Goal: Transaction & Acquisition: Purchase product/service

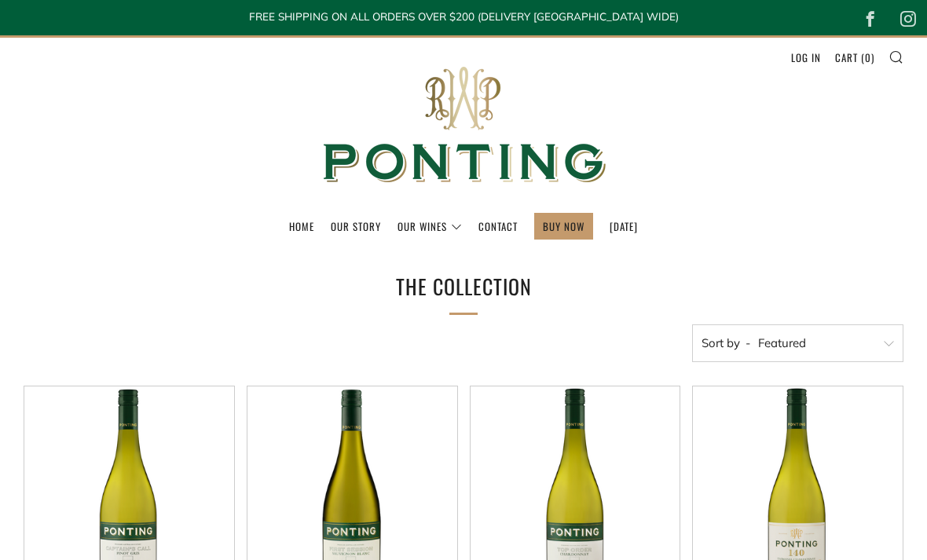
click at [632, 221] on link "[DATE]" at bounding box center [624, 226] width 28 height 25
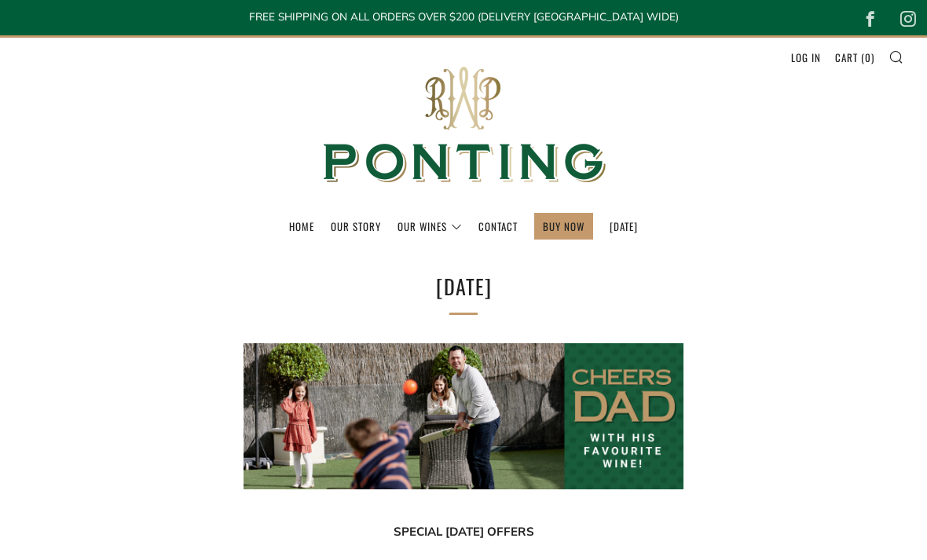
select select "best-selling"
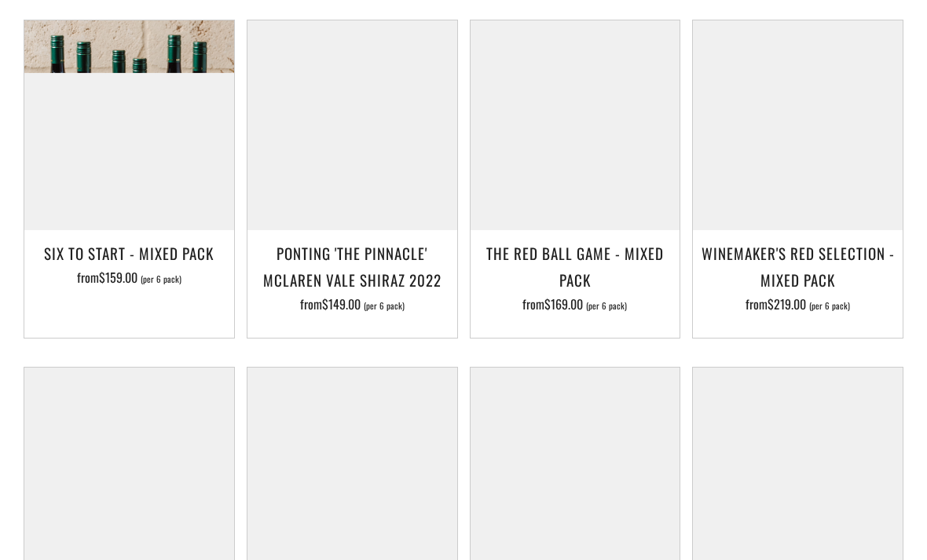
scroll to position [727, 0]
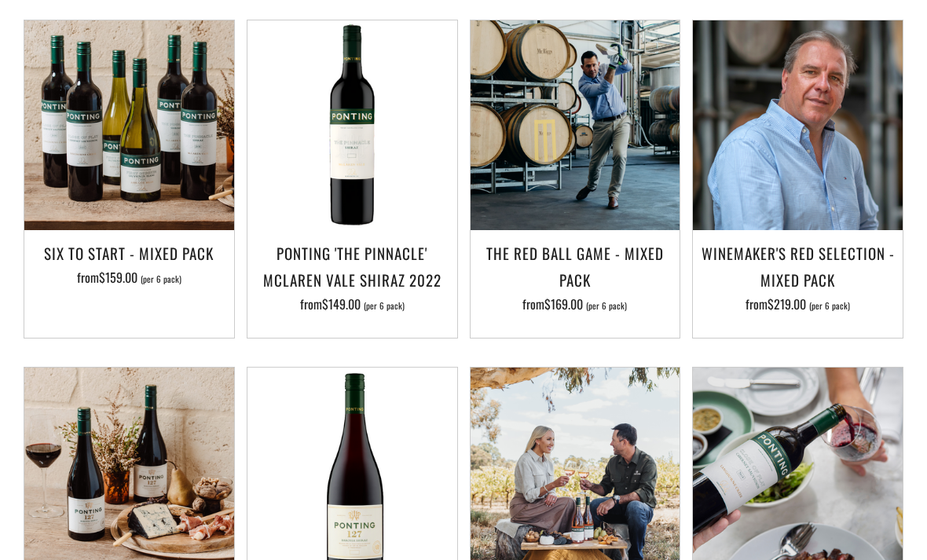
click at [642, 283] on h3 "The Red Ball Game - Mixed Pack" at bounding box center [575, 266] width 194 height 53
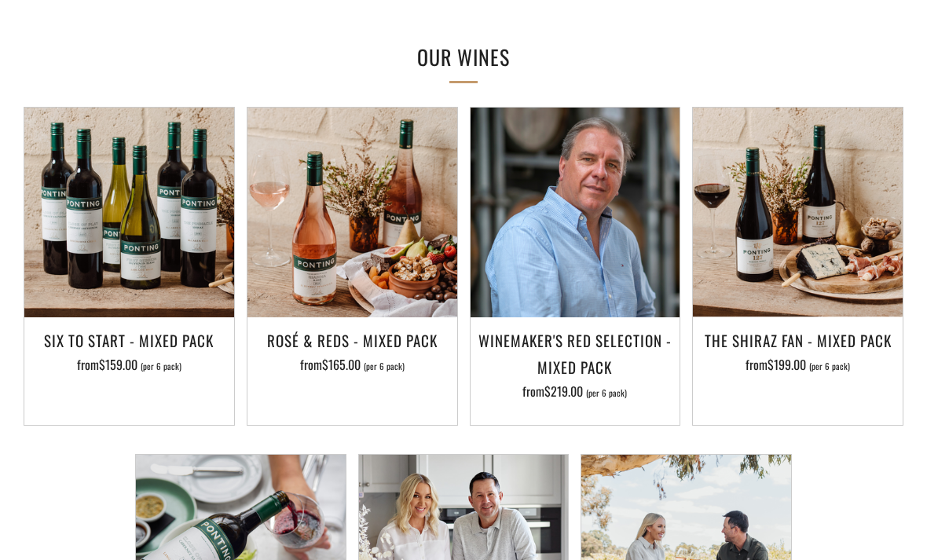
scroll to position [953, 0]
click at [613, 368] on h3 "Winemaker's Red Selection - Mixed Pack" at bounding box center [575, 353] width 194 height 53
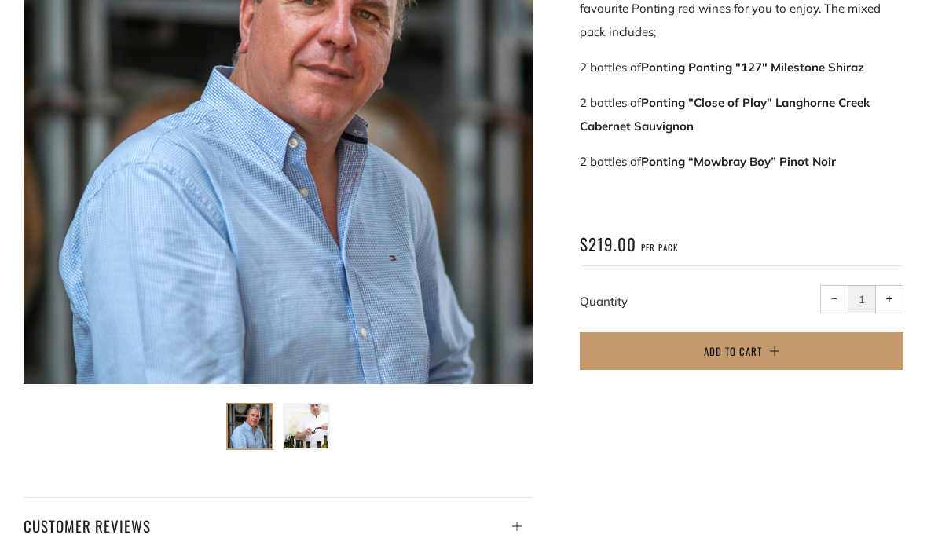
scroll to position [397, 0]
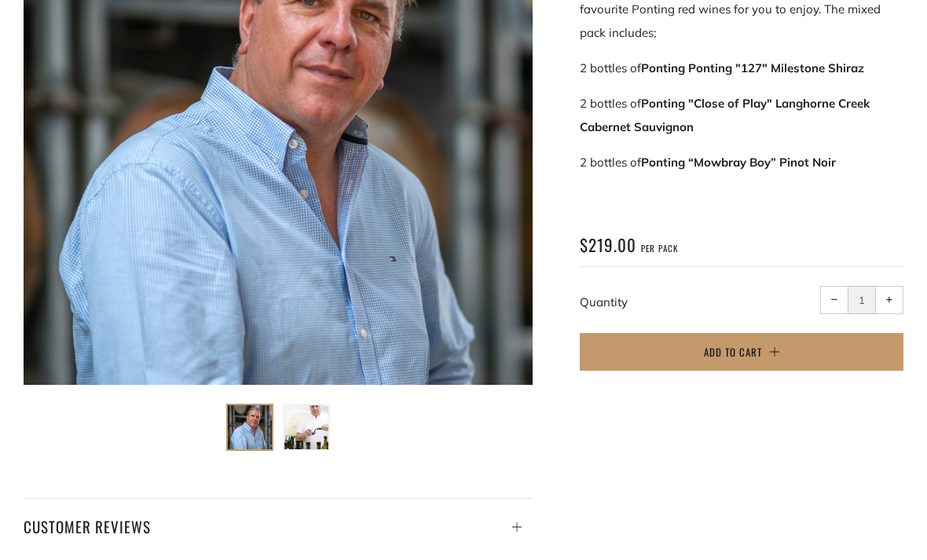
click at [786, 347] on button "Add to Cart" at bounding box center [742, 352] width 324 height 38
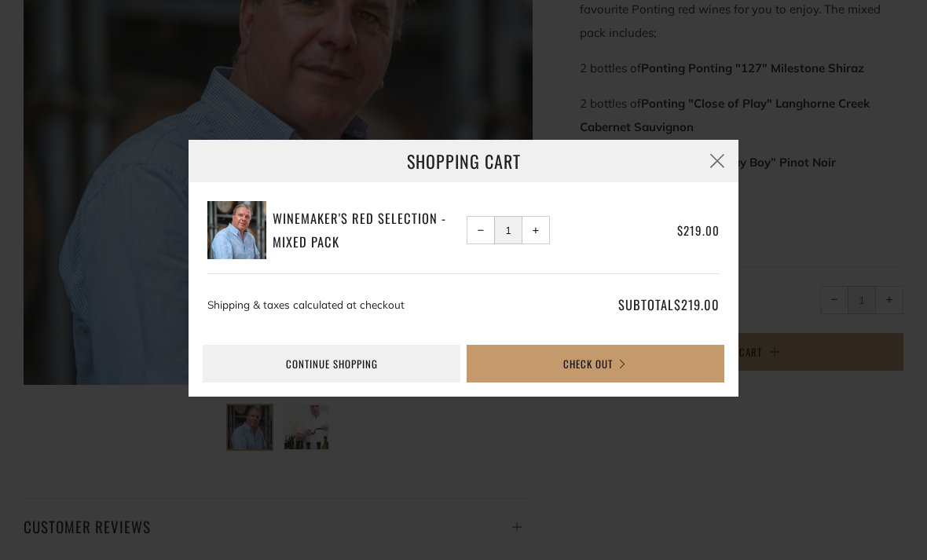
click at [660, 383] on button "Check Out" at bounding box center [596, 364] width 258 height 38
